Goal: Transaction & Acquisition: Register for event/course

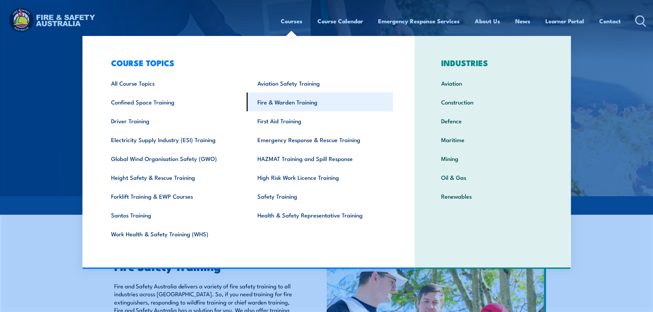
click at [273, 103] on link "Fire & Warden Training" at bounding box center [320, 102] width 146 height 19
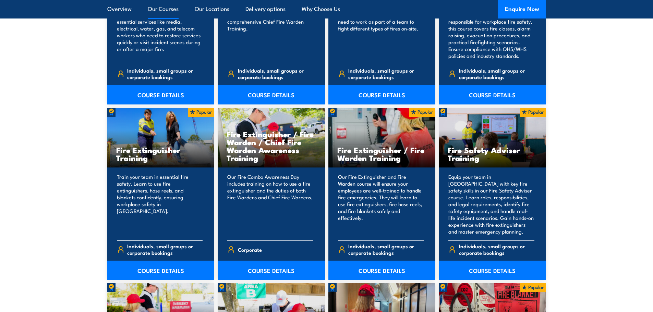
scroll to position [652, 0]
click at [156, 266] on link "COURSE DETAILS" at bounding box center [160, 270] width 107 height 19
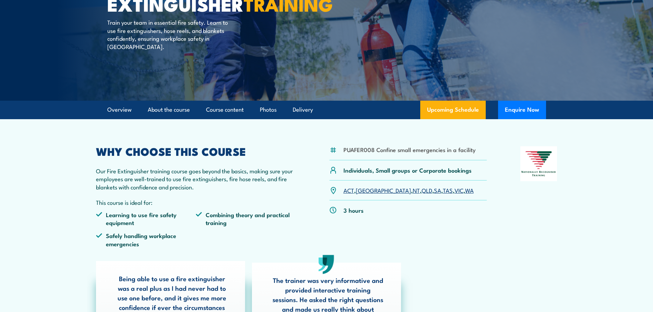
scroll to position [103, 0]
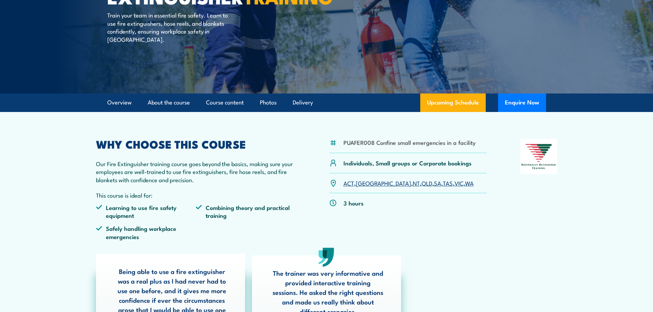
click at [413, 183] on link "NT" at bounding box center [416, 183] width 7 height 8
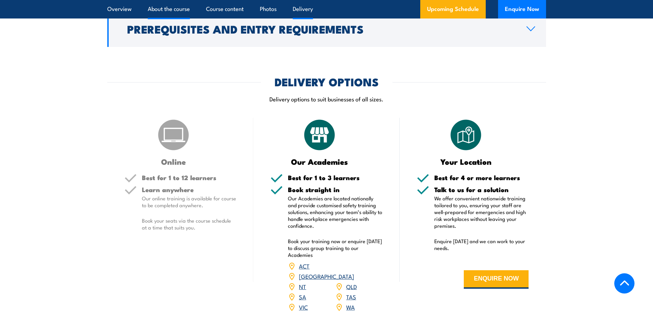
scroll to position [774, 0]
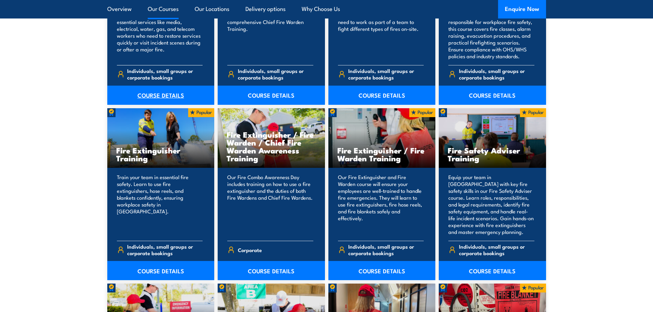
scroll to position [652, 0]
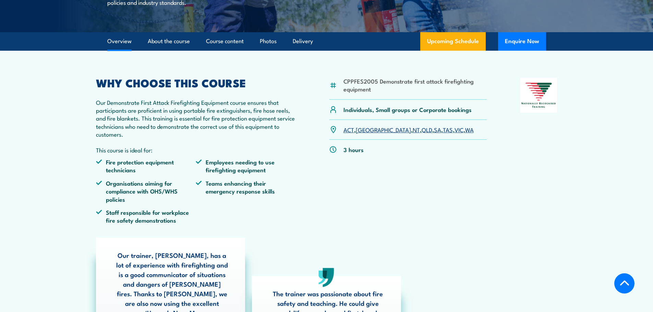
scroll to position [206, 0]
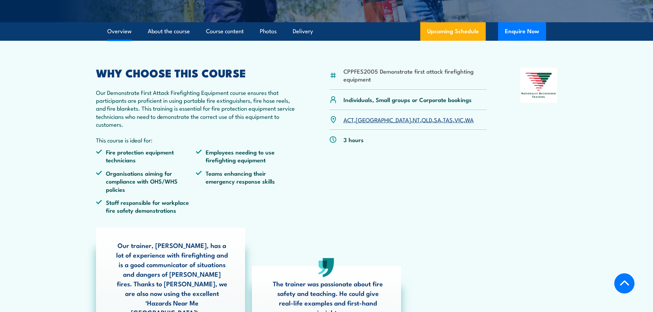
click at [413, 124] on link "NT" at bounding box center [416, 120] width 7 height 8
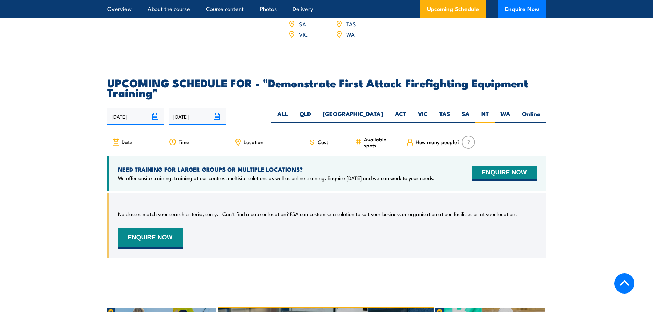
scroll to position [1175, 0]
